Goal: Transaction & Acquisition: Download file/media

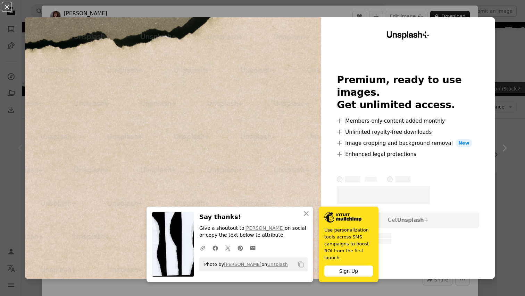
scroll to position [32, 0]
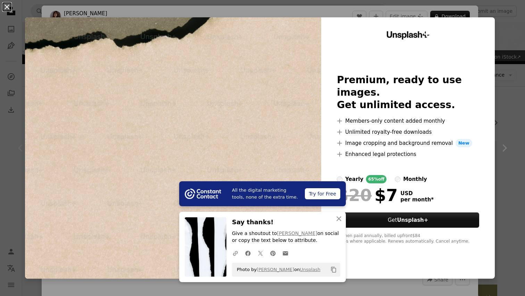
click at [11, 9] on button "An X shape" at bounding box center [7, 7] width 8 height 8
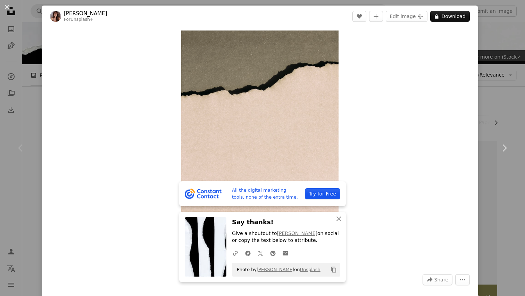
click at [488, 68] on div "An X shape Chevron left Chevron right All the digital marketing tools, none of …" at bounding box center [262, 148] width 525 height 296
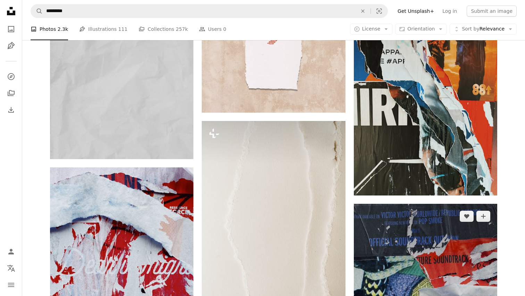
scroll to position [899, 0]
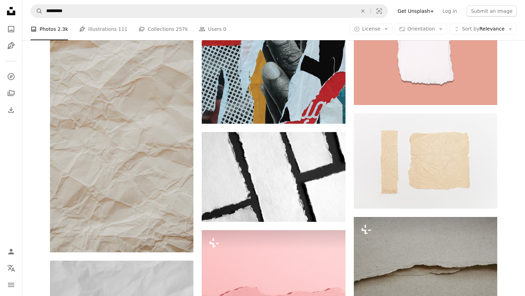
scroll to position [288, 0]
